Goal: Find specific page/section: Find specific page/section

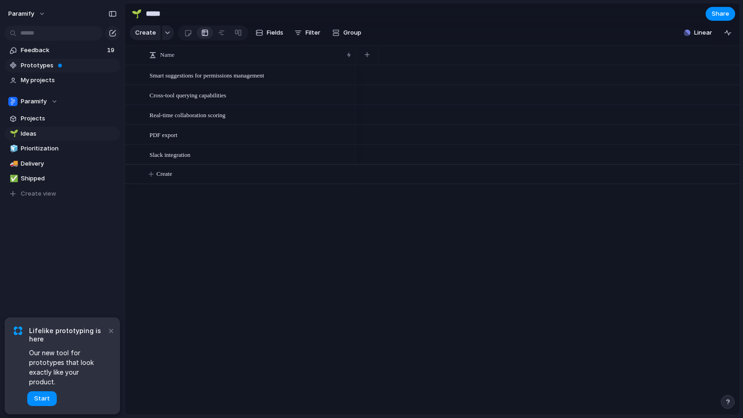
click at [45, 63] on span "Prototypes" at bounding box center [69, 65] width 96 height 9
